Goal: Transaction & Acquisition: Purchase product/service

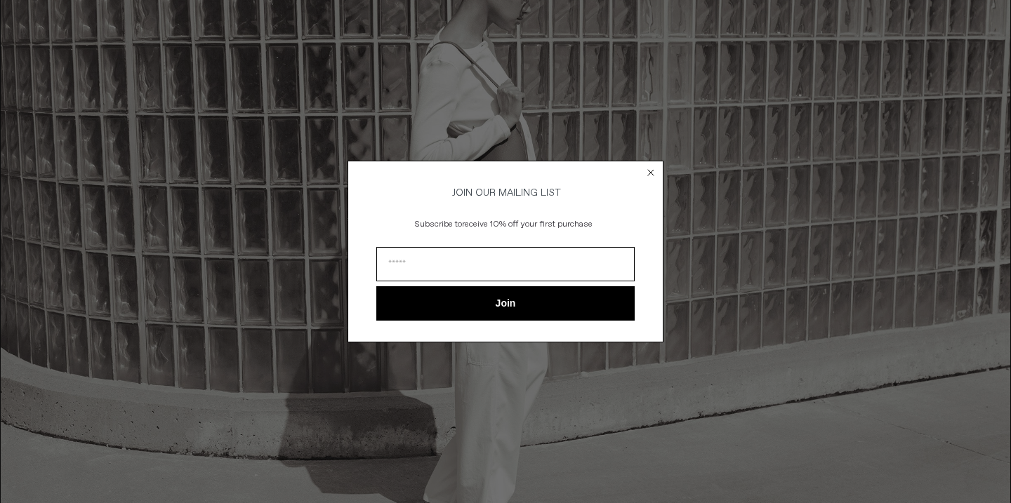
click at [652, 169] on circle "Close dialog" at bounding box center [651, 172] width 13 height 13
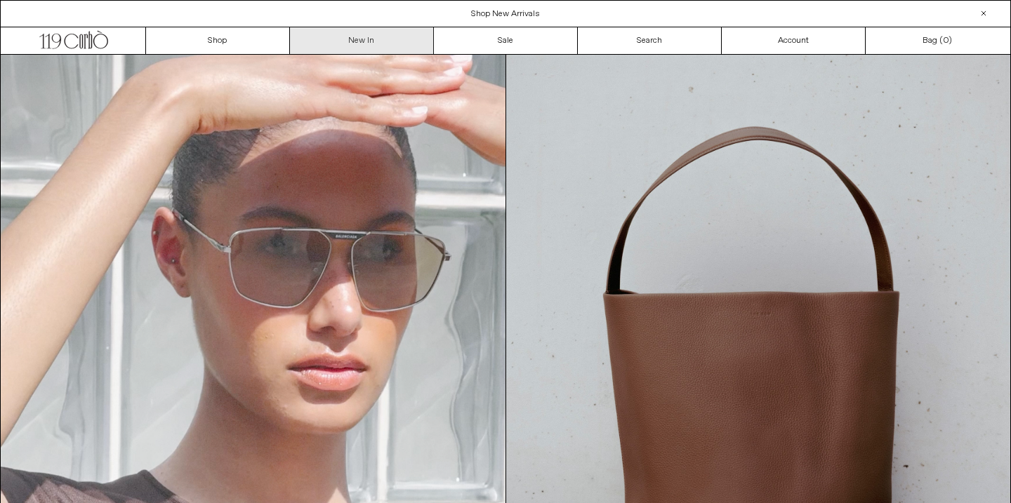
click at [359, 40] on link "New In" at bounding box center [362, 40] width 144 height 27
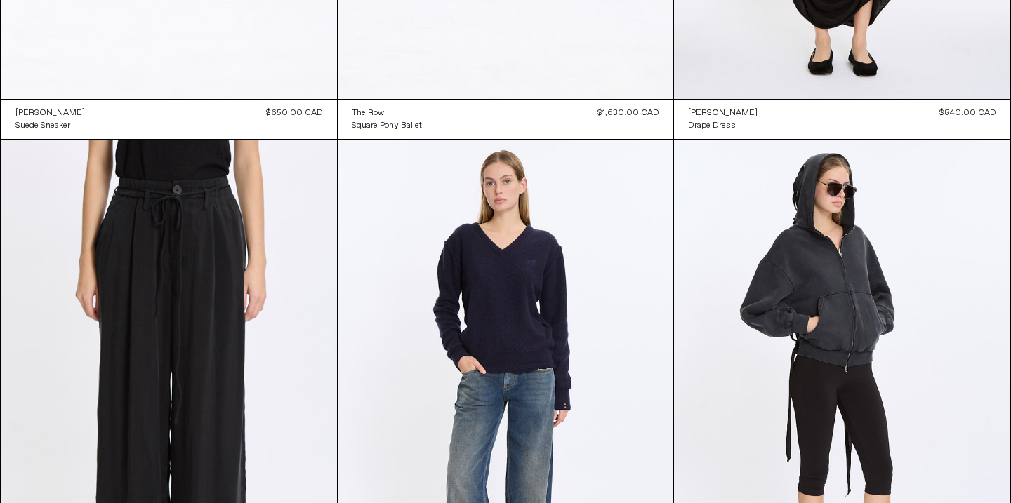
scroll to position [6477, 0]
